Goal: Task Accomplishment & Management: Use online tool/utility

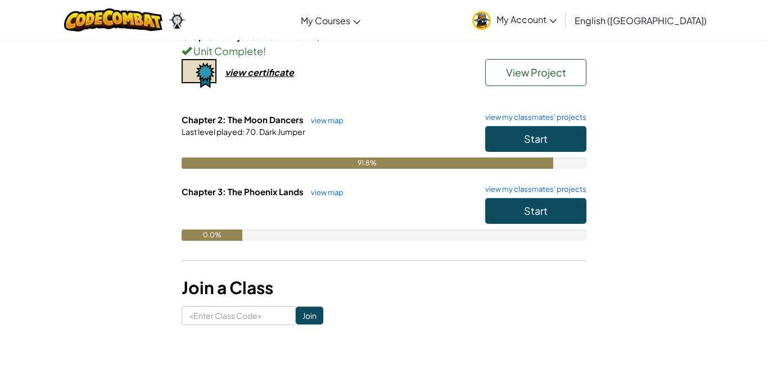
scroll to position [145, 0]
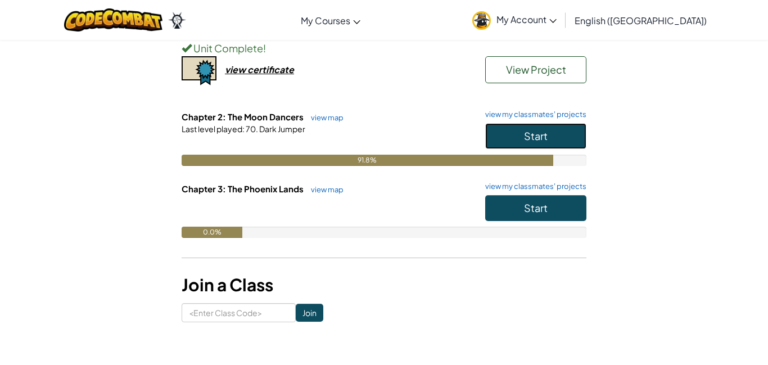
click at [561, 129] on button "Start" at bounding box center [535, 136] width 101 height 26
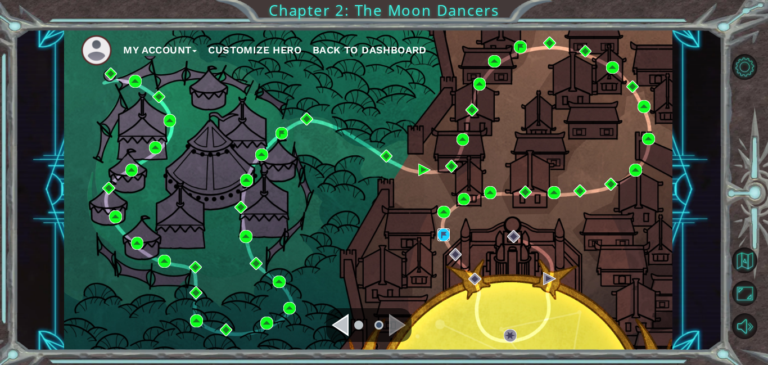
click at [439, 232] on img at bounding box center [443, 234] width 13 height 13
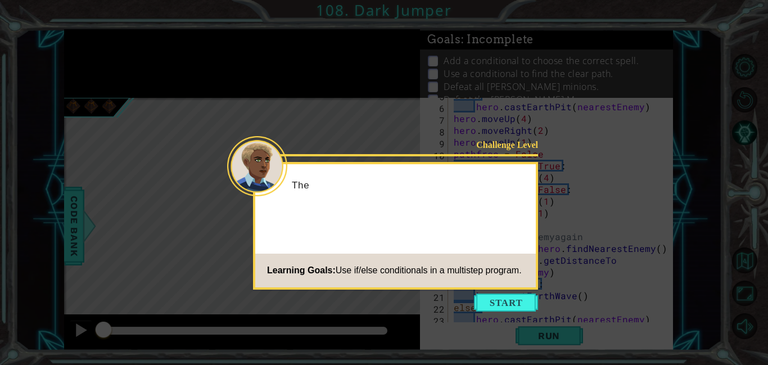
click at [482, 306] on button "Start" at bounding box center [506, 302] width 64 height 18
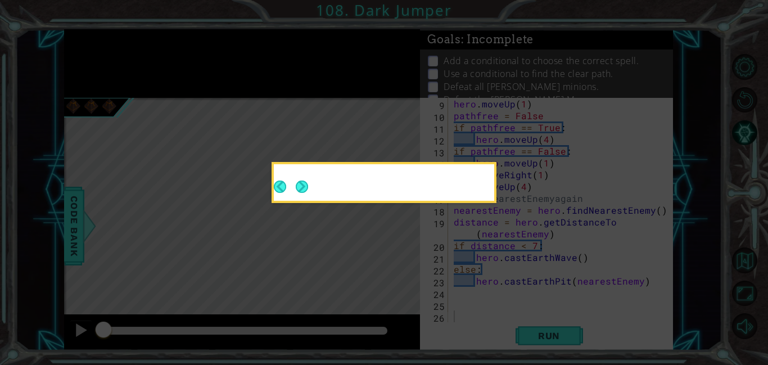
scroll to position [106, 0]
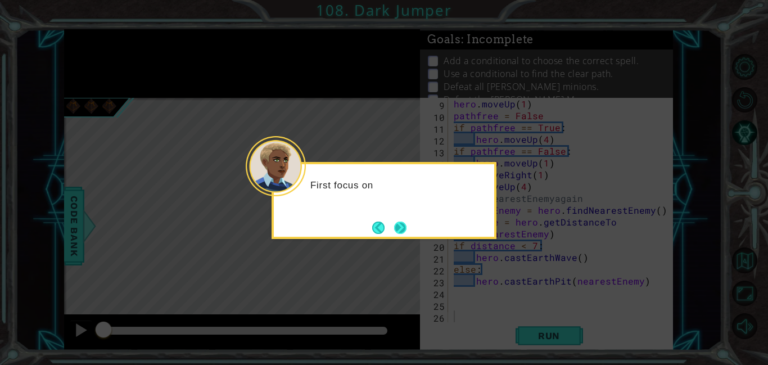
click at [396, 221] on button "Next" at bounding box center [400, 227] width 14 height 14
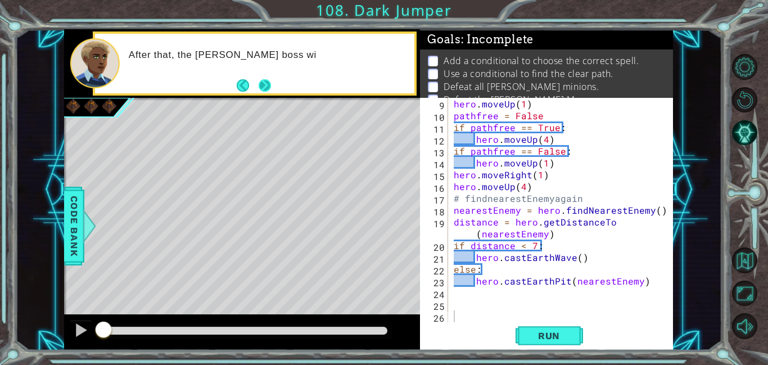
click at [264, 85] on button "Next" at bounding box center [264, 85] width 13 height 13
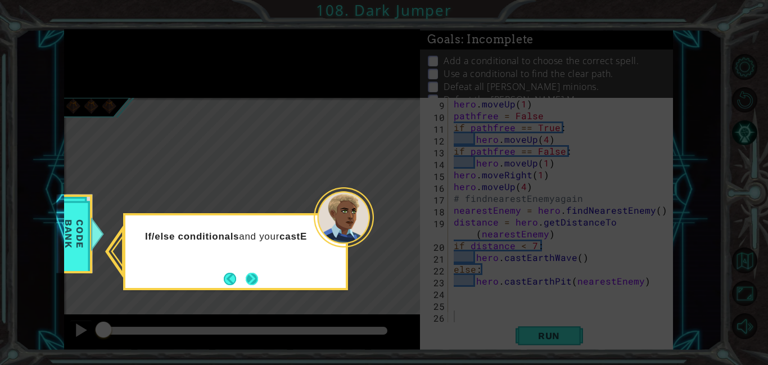
click at [258, 282] on button "Next" at bounding box center [251, 278] width 13 height 13
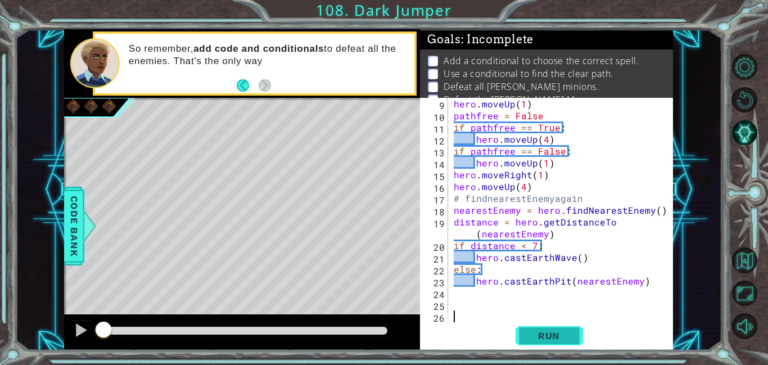
click at [545, 332] on span "Run" at bounding box center [549, 335] width 44 height 11
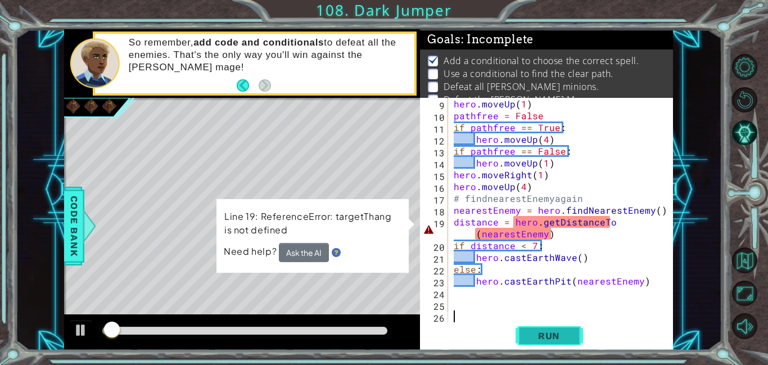
scroll to position [7, 0]
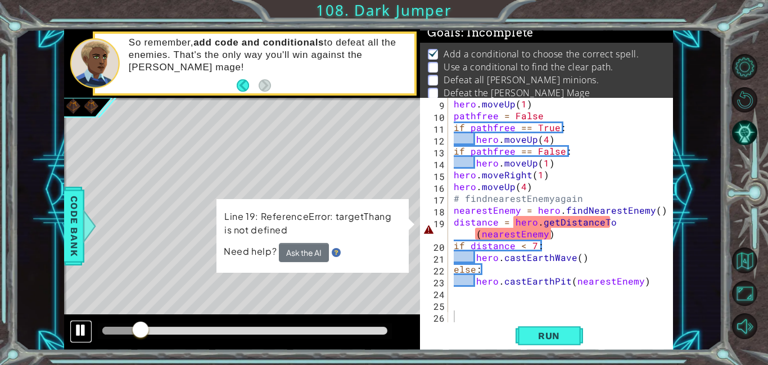
click at [83, 330] on div at bounding box center [81, 330] width 15 height 15
click at [307, 252] on button "Ask the AI" at bounding box center [303, 252] width 51 height 20
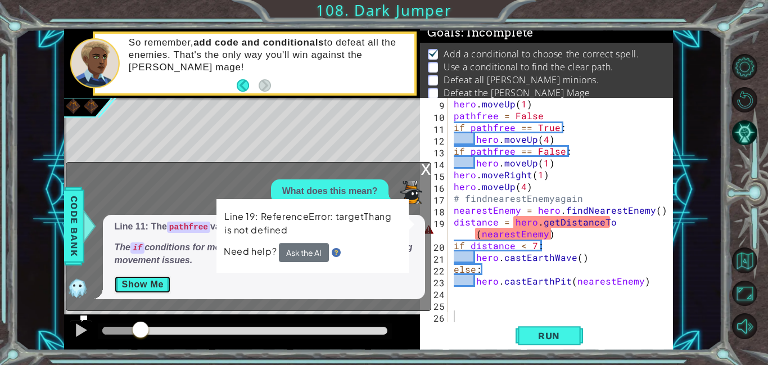
click at [156, 284] on button "Show Me" at bounding box center [142, 284] width 57 height 18
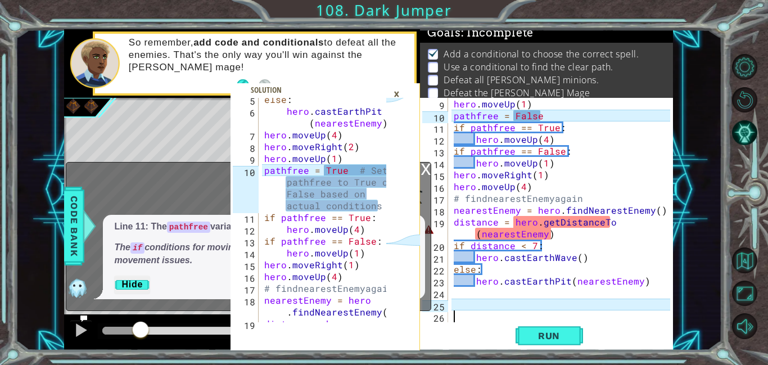
scroll to position [99, 0]
click at [540, 113] on div "hero . moveUp ( 1 ) pathfree = False if pathfree == True : hero . moveUp ( 4 ) …" at bounding box center [563, 222] width 224 height 248
click at [547, 138] on div "hero . moveUp ( 1 ) pathfree = False if pathfree == True : hero . moveUp ( 4 ) …" at bounding box center [563, 222] width 224 height 248
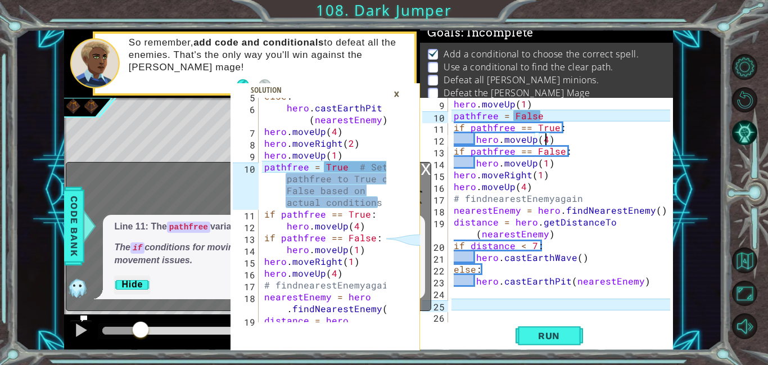
scroll to position [102, 0]
click at [375, 275] on div at bounding box center [380, 214] width 11 height 437
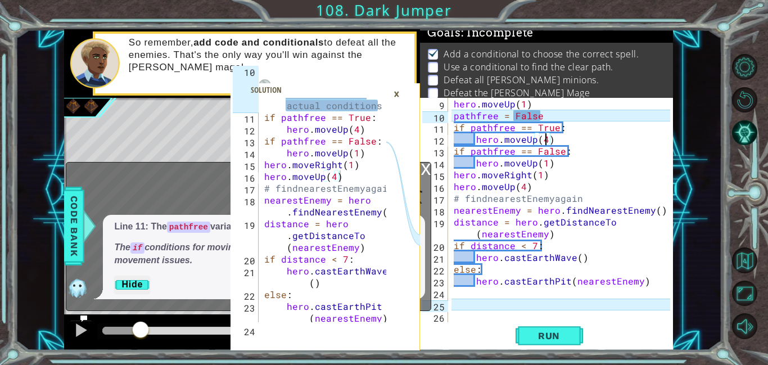
scroll to position [212, 0]
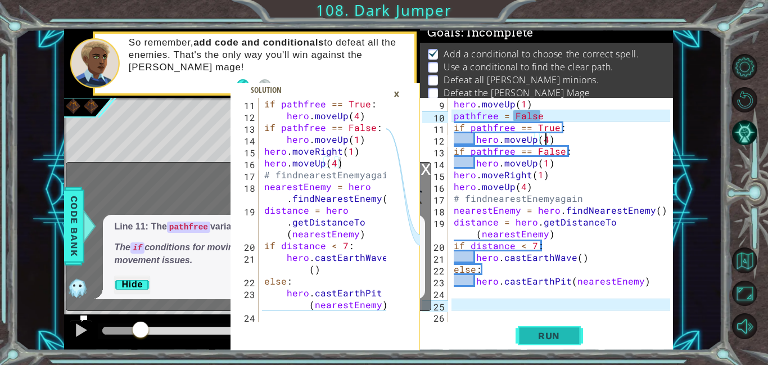
click at [535, 330] on span "Run" at bounding box center [549, 335] width 44 height 11
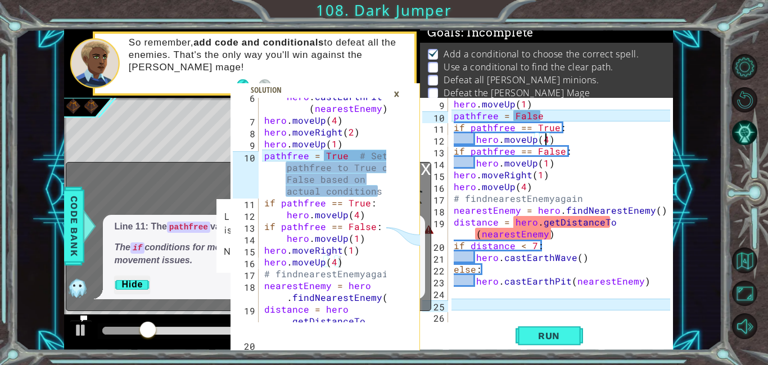
scroll to position [115, 0]
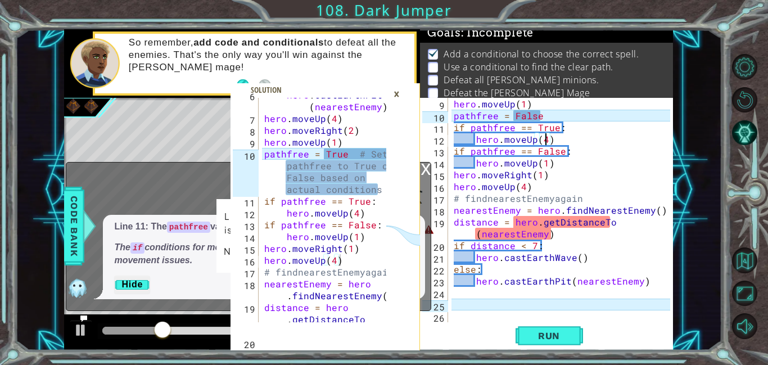
click at [543, 113] on div "hero . moveUp ( 1 ) pathfree = False if pathfree == True : hero . moveUp ( 4 ) …" at bounding box center [563, 222] width 224 height 248
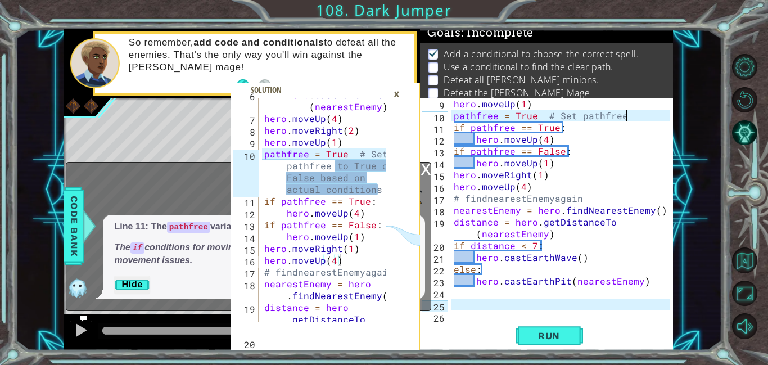
scroll to position [0, 11]
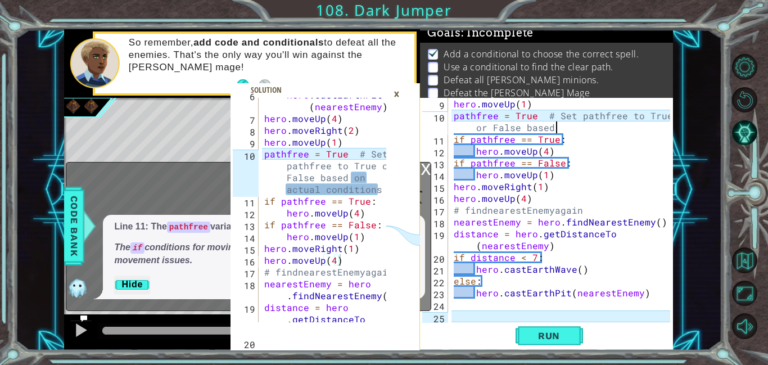
click at [636, 206] on div "hero . moveUp ( 1 ) pathfree = True # Set pathfree to True or False based if pa…" at bounding box center [563, 222] width 224 height 248
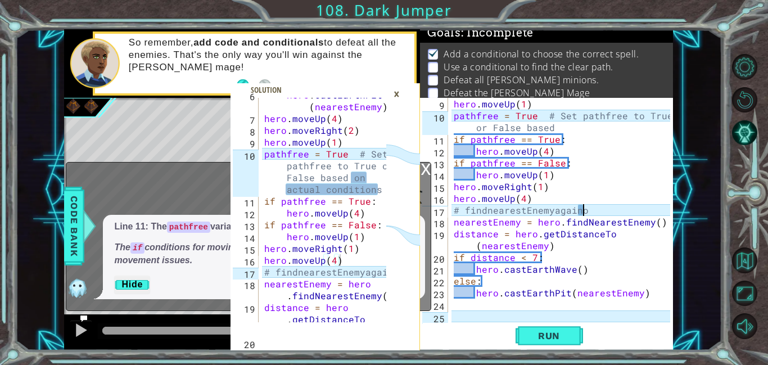
scroll to position [0, 7]
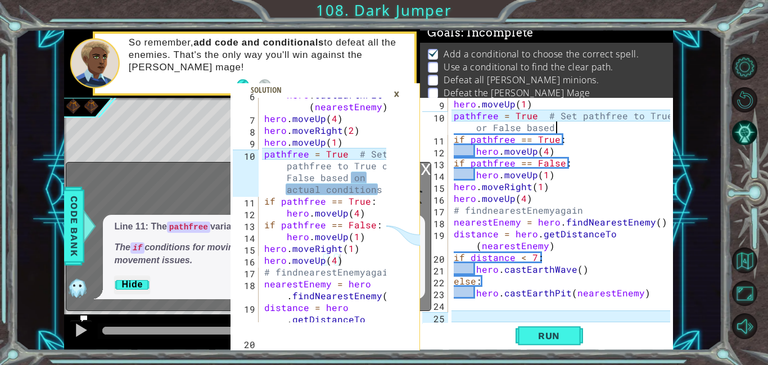
click at [556, 129] on div "hero . moveUp ( 1 ) pathfree = True # Set pathfree to True or False based if pa…" at bounding box center [563, 222] width 224 height 248
click at [593, 128] on div "hero . moveUp ( 1 ) pathfree = True # Set pathfree to True or False based on ac…" at bounding box center [563, 222] width 224 height 248
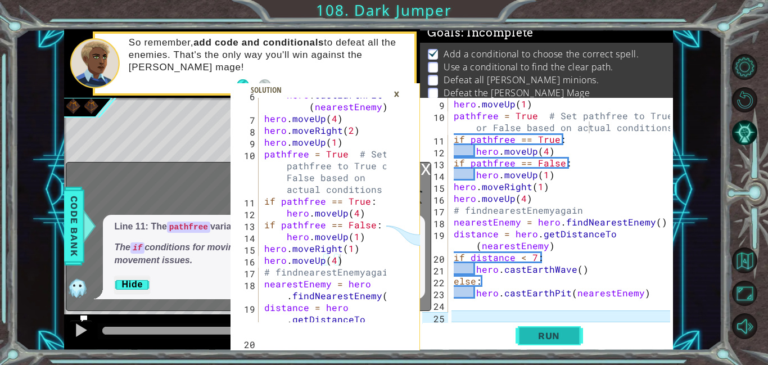
click at [553, 343] on button "Run" at bounding box center [548, 335] width 67 height 25
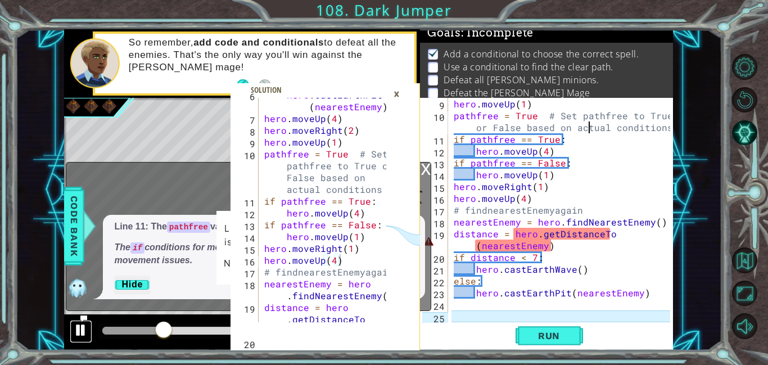
click at [81, 330] on div at bounding box center [81, 330] width 15 height 15
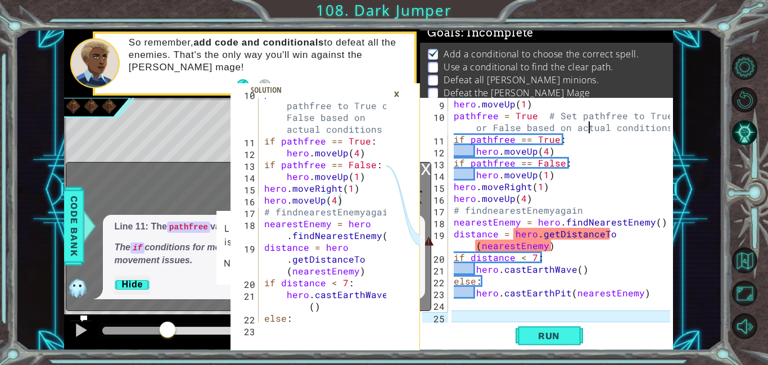
scroll to position [175, 0]
click at [558, 224] on div "hero . moveUp ( 1 ) pathfree = True # Set pathfree to True or False based on ac…" at bounding box center [563, 222] width 224 height 248
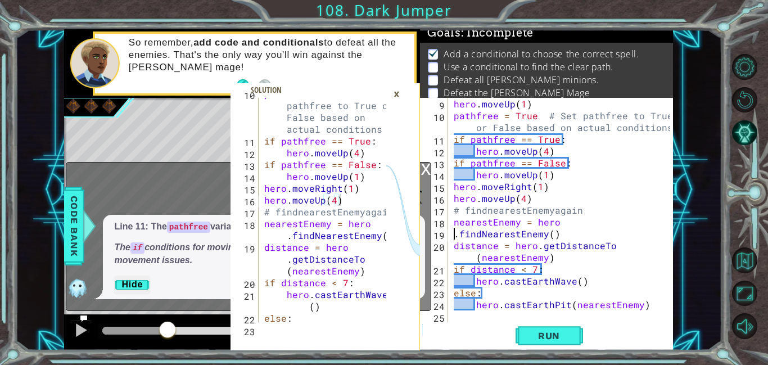
scroll to position [0, 6]
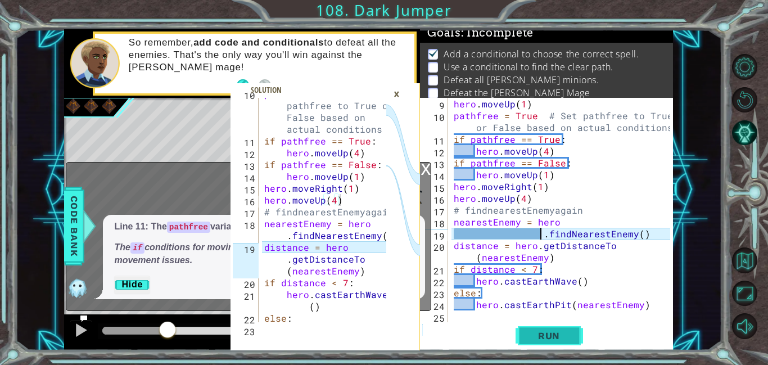
click at [555, 342] on button "Run" at bounding box center [548, 335] width 67 height 25
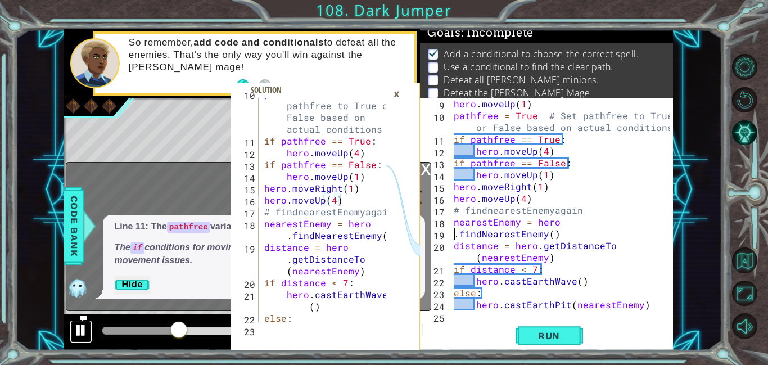
click at [83, 328] on div at bounding box center [81, 330] width 15 height 15
click at [532, 328] on button "Run" at bounding box center [548, 335] width 67 height 25
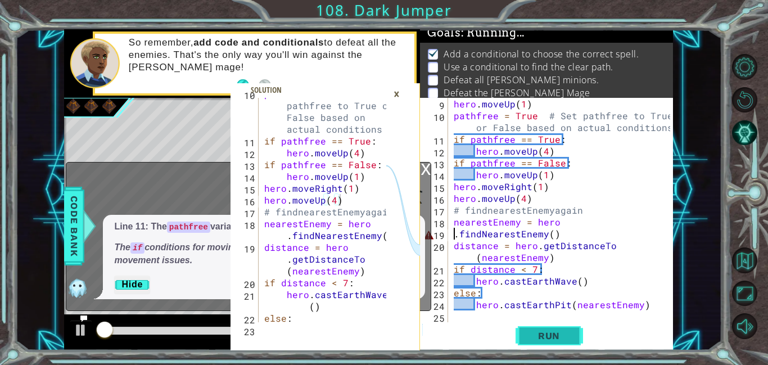
click at [529, 327] on button "Run" at bounding box center [548, 335] width 67 height 25
click at [396, 92] on div "×" at bounding box center [396, 93] width 17 height 19
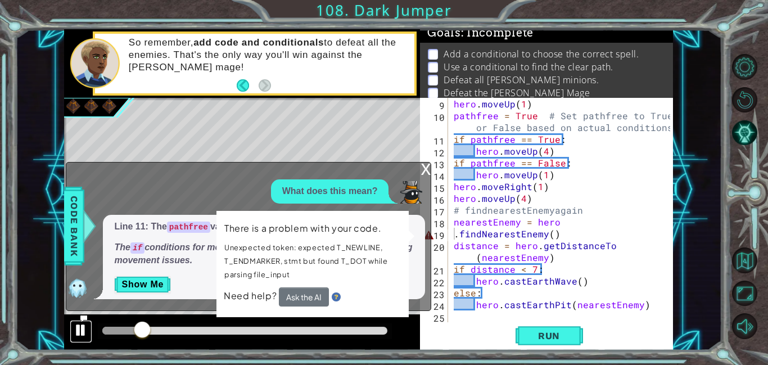
click at [87, 333] on div at bounding box center [81, 330] width 15 height 15
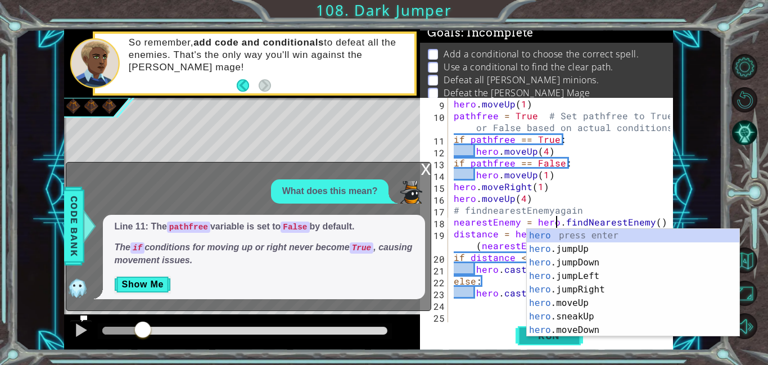
click at [528, 342] on button "Run" at bounding box center [548, 335] width 67 height 25
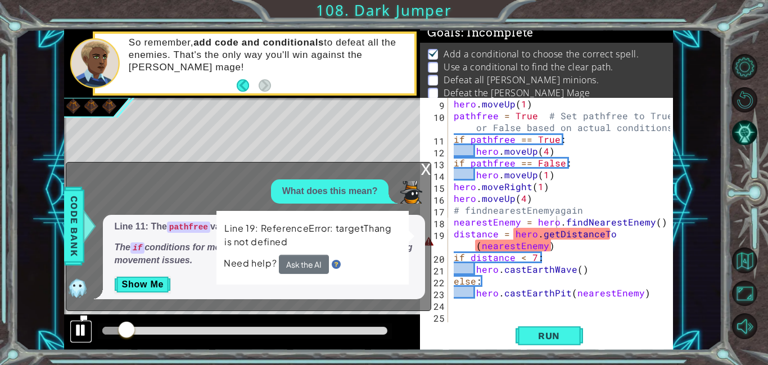
click at [75, 337] on div at bounding box center [81, 330] width 15 height 15
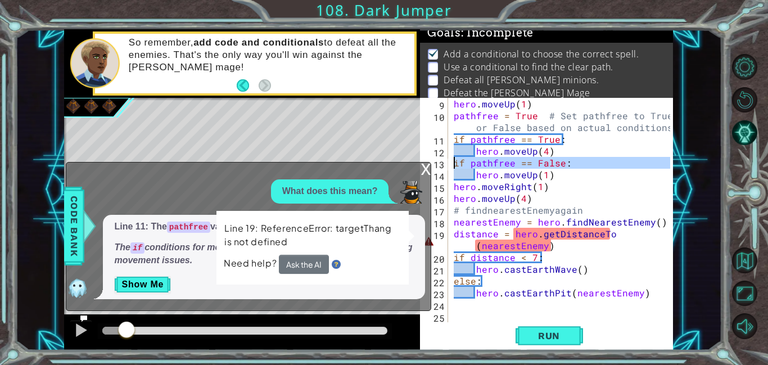
click at [432, 168] on div "13" at bounding box center [435, 164] width 26 height 12
type textarea "if pathfree == False:"
click at [415, 166] on div "x What does this mean? Line 11: The pathfree variable is set to False by defaul…" at bounding box center [248, 236] width 365 height 149
click at [426, 169] on div "x" at bounding box center [425, 167] width 10 height 11
